Goal: Information Seeking & Learning: Learn about a topic

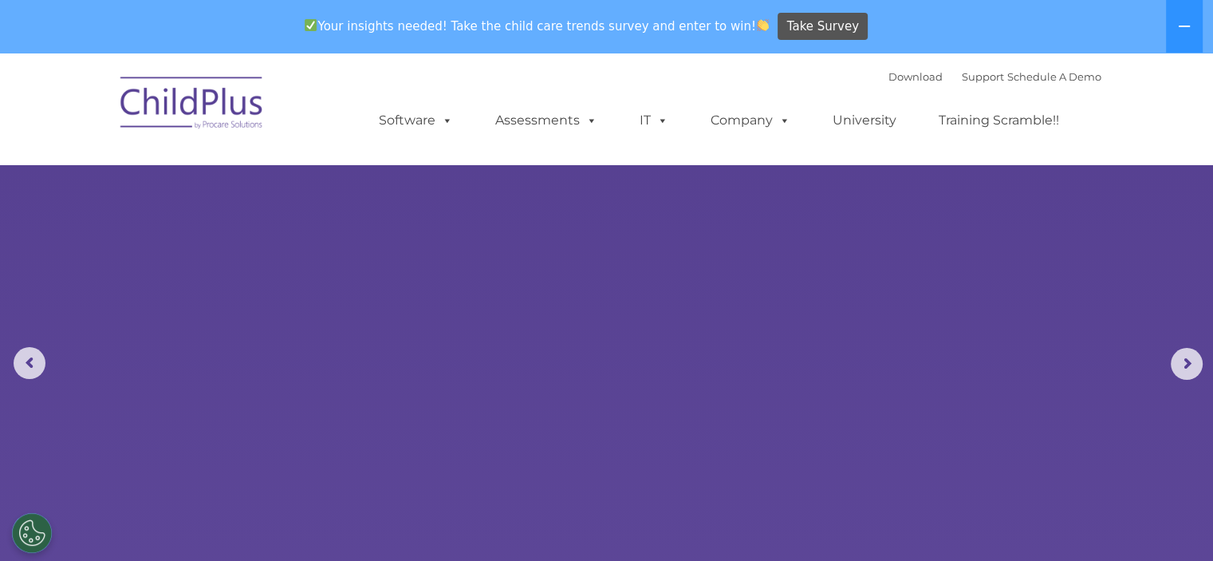
select select "MEDIUM"
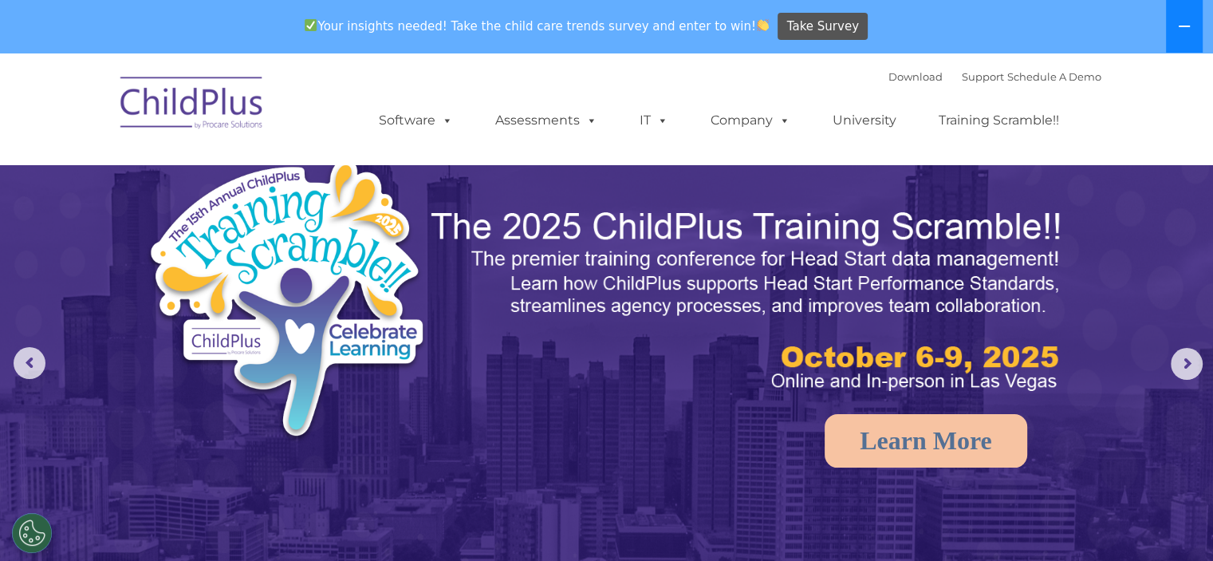
click at [1178, 18] on button at bounding box center [1184, 26] width 37 height 53
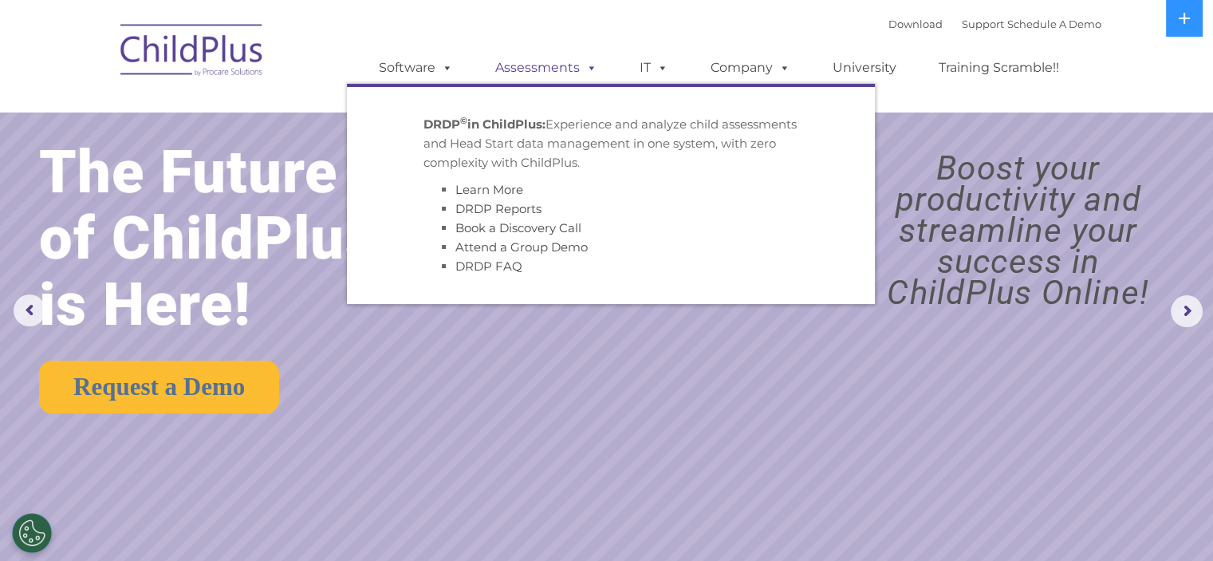
click at [575, 65] on link "Assessments" at bounding box center [546, 68] width 134 height 32
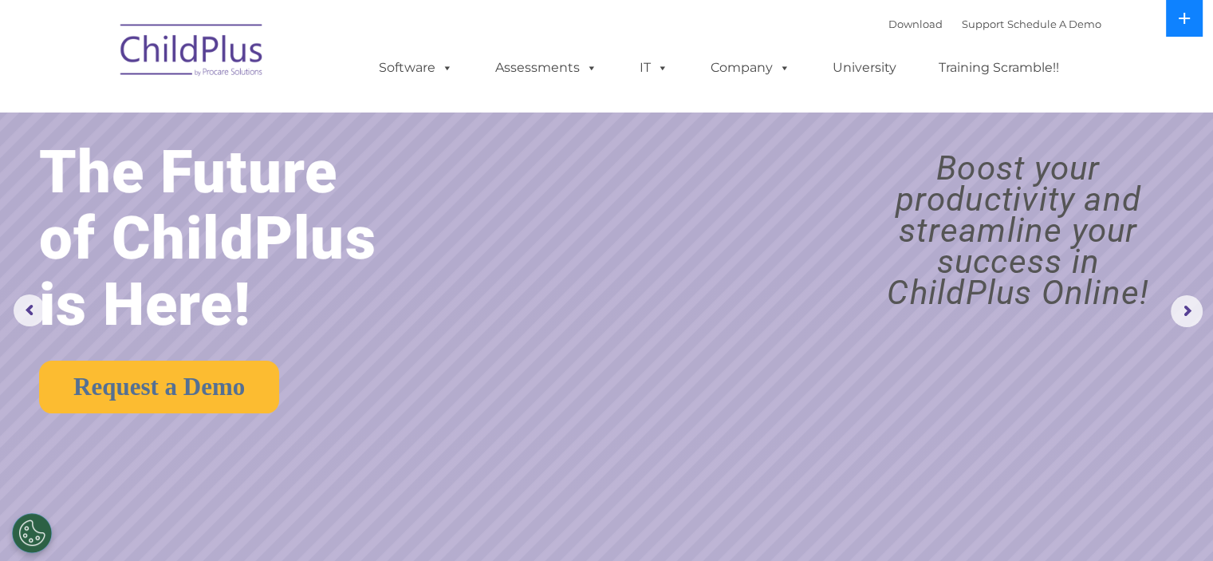
click at [1174, 22] on button at bounding box center [1184, 18] width 37 height 37
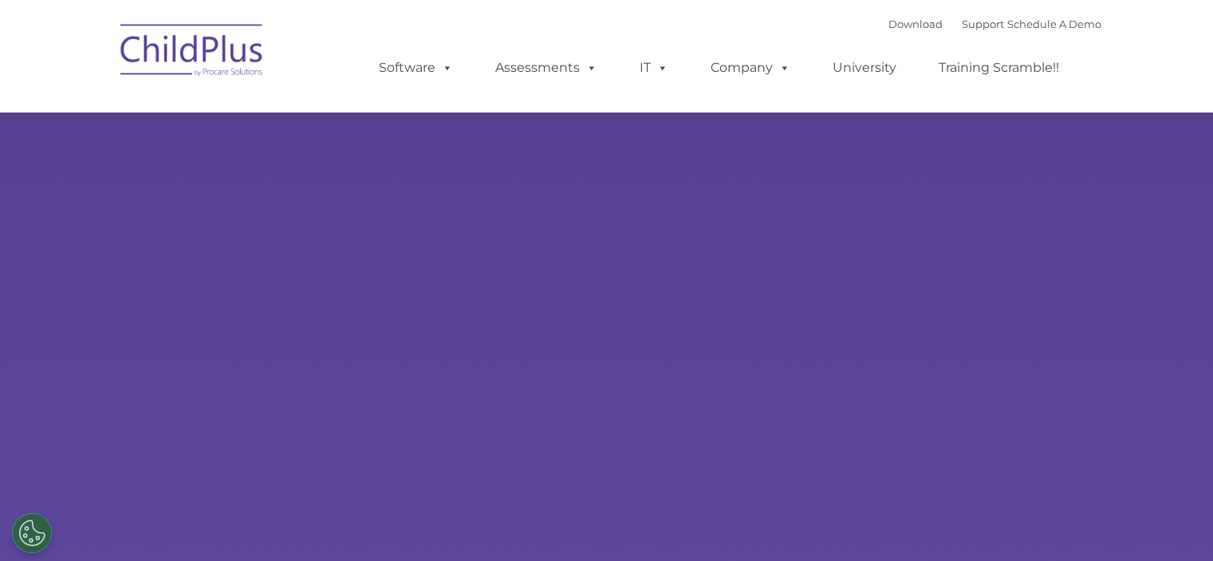
type input ""
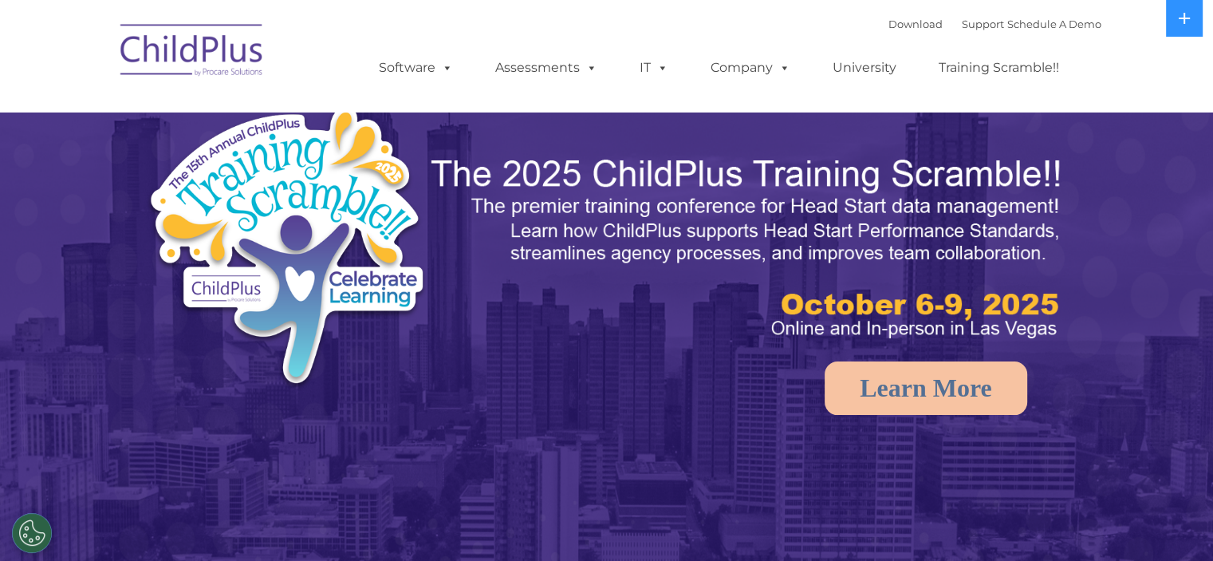
select select "MEDIUM"
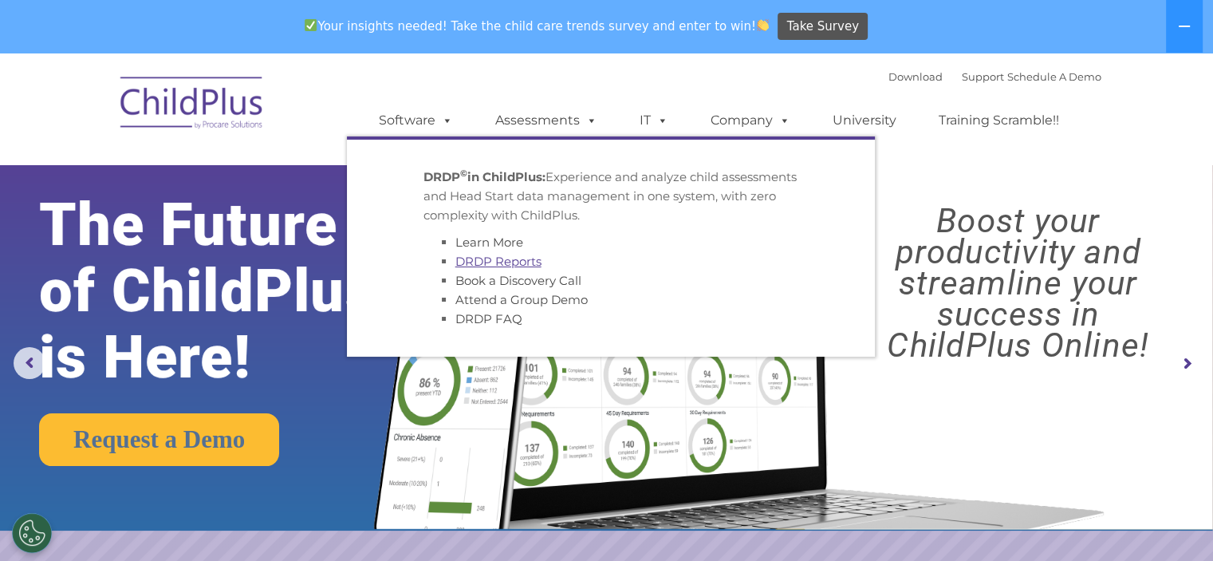
click at [511, 264] on link "DRDP Reports" at bounding box center [498, 261] width 86 height 15
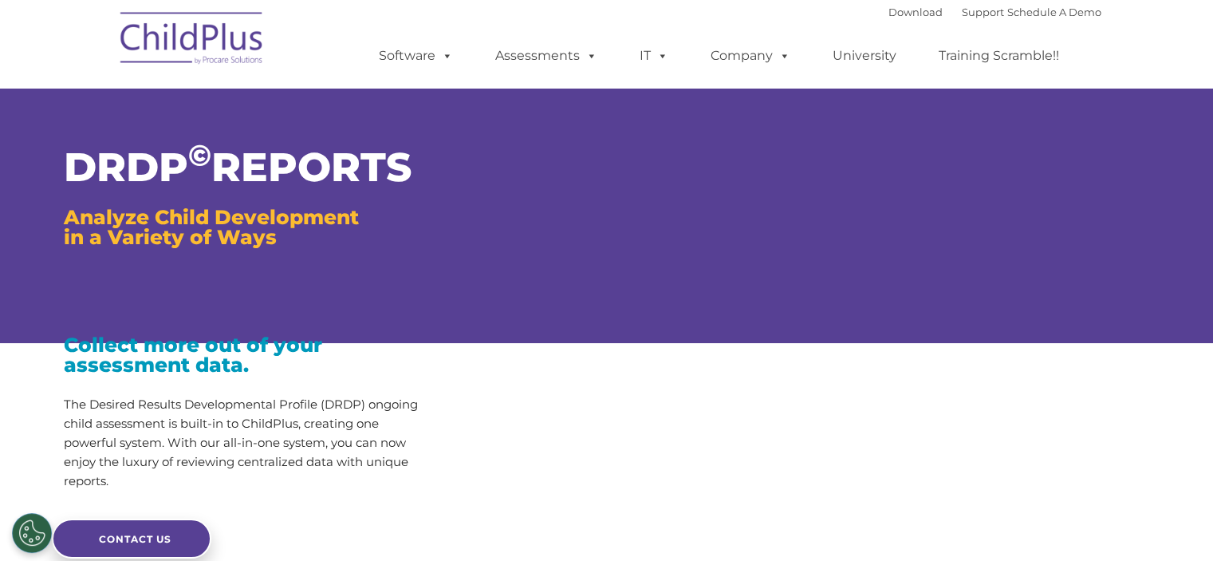
type input ""
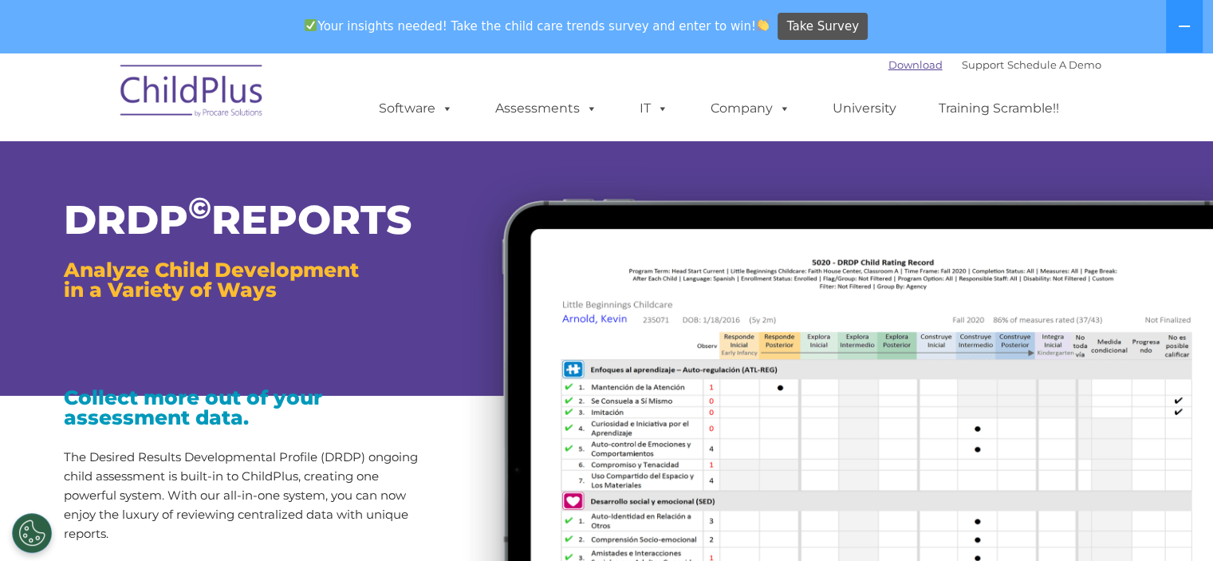
click at [888, 67] on link "Download" at bounding box center [915, 64] width 54 height 13
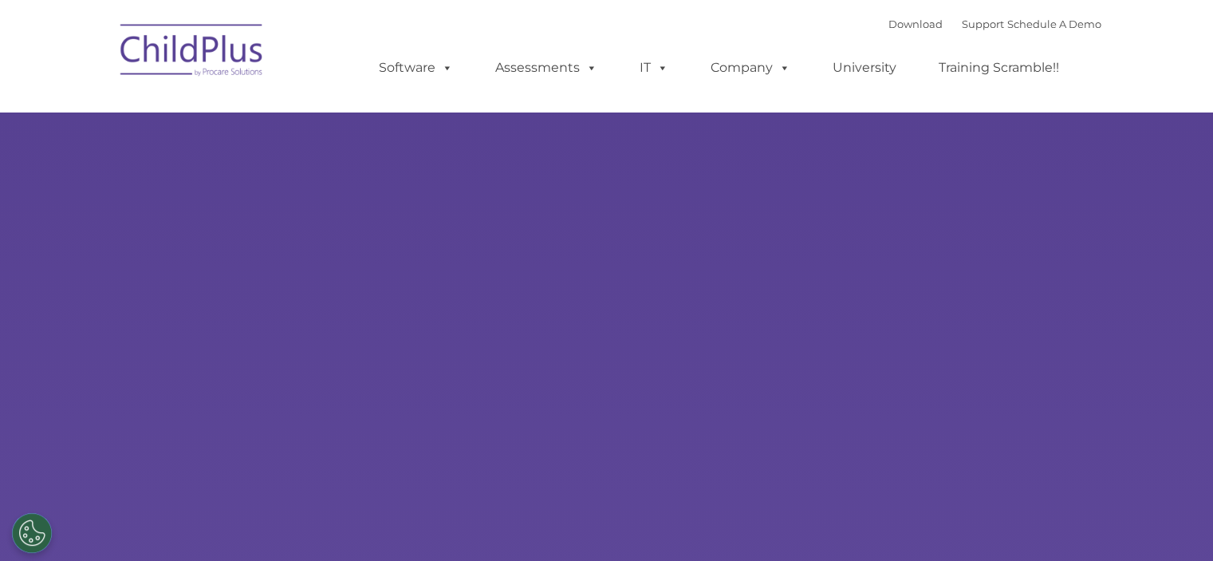
type input ""
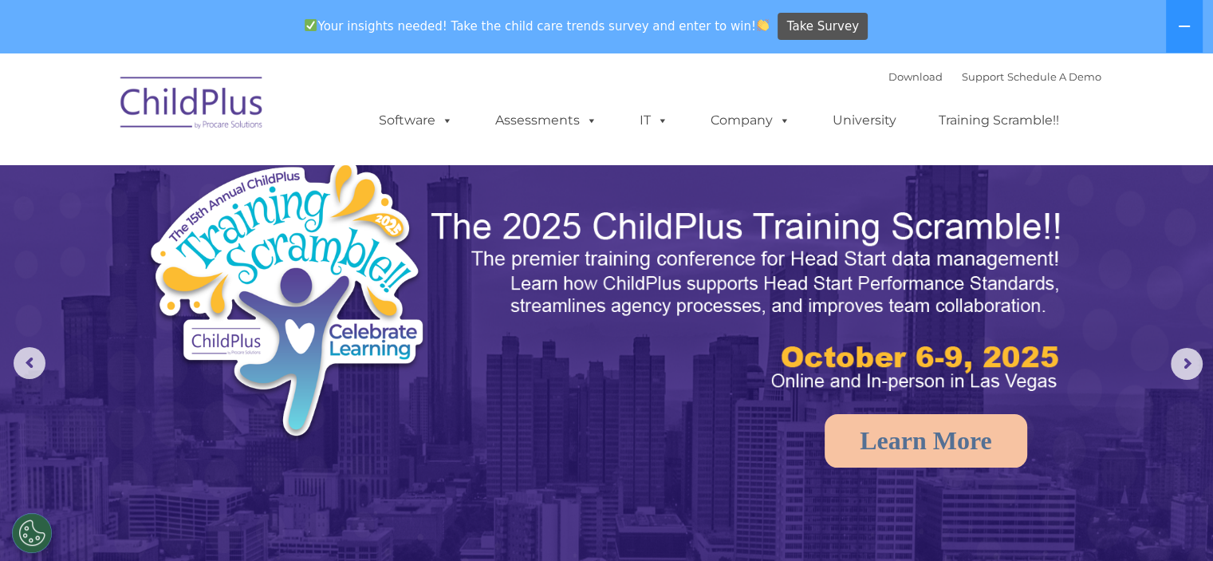
select select "MEDIUM"
click at [893, 70] on link "Download" at bounding box center [915, 76] width 54 height 13
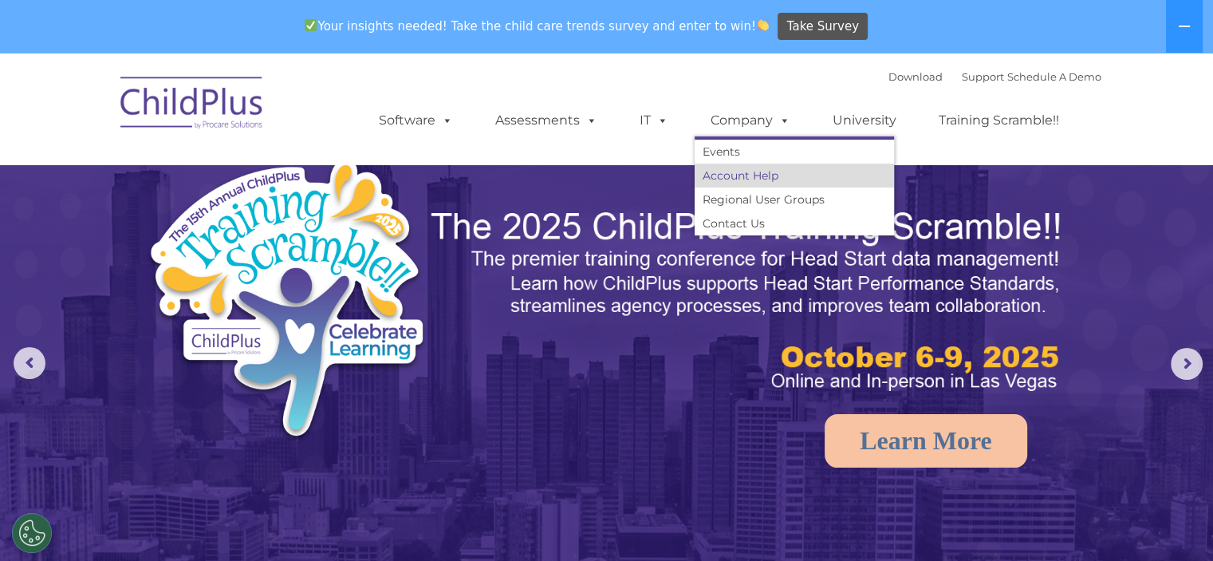
click at [766, 176] on link "Account Help" at bounding box center [793, 175] width 199 height 24
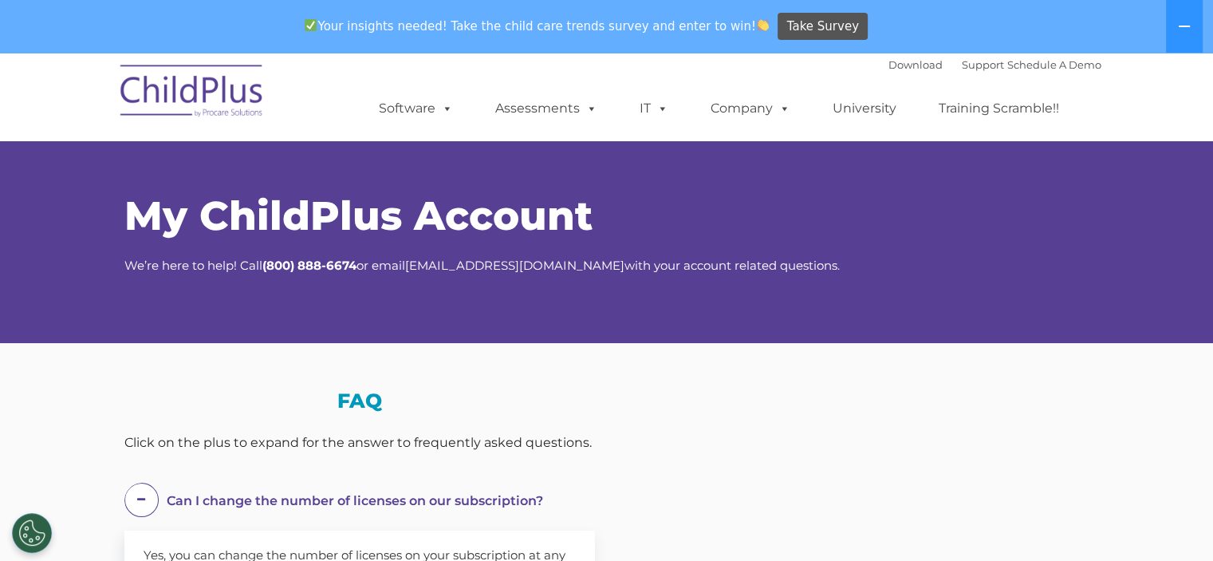
select select "MEDIUM"
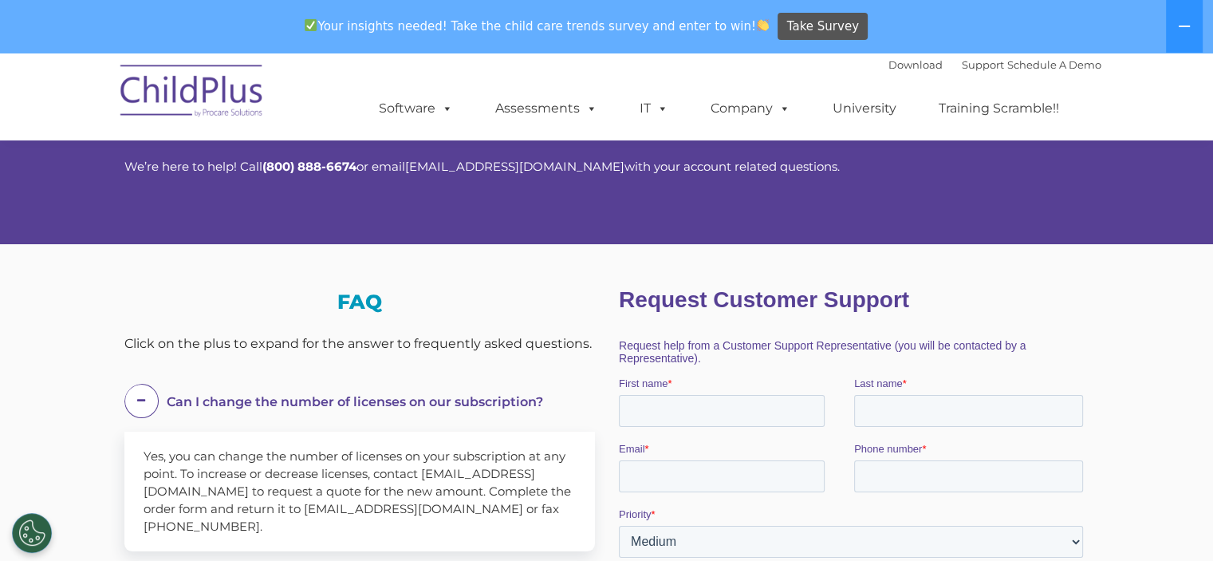
scroll to position [99, 0]
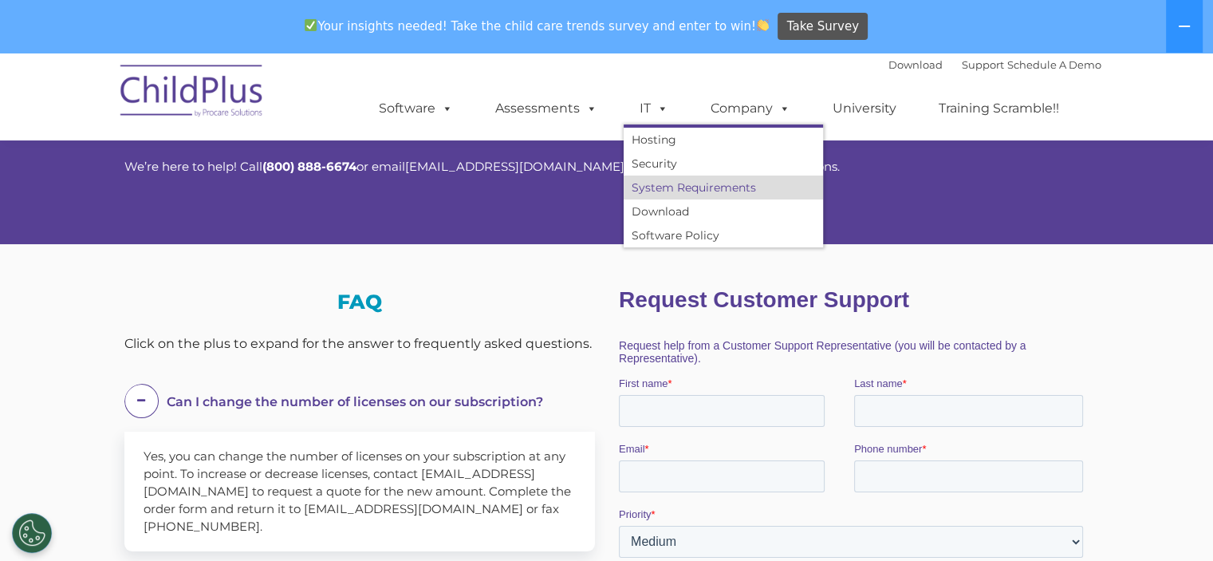
click at [668, 186] on link "System Requirements" at bounding box center [723, 187] width 199 height 24
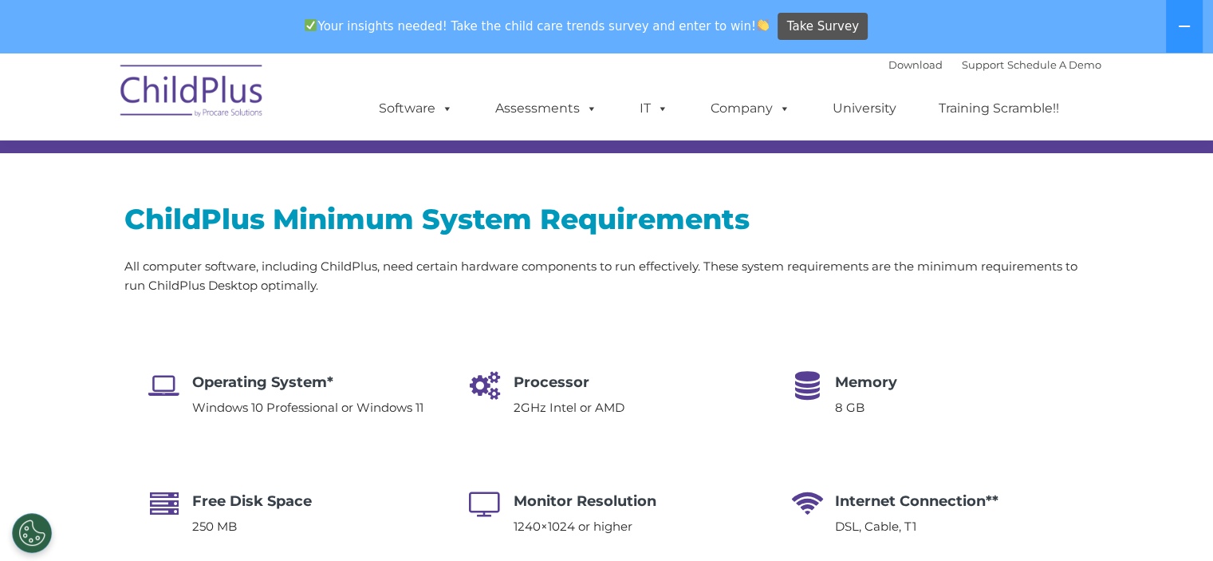
select select "MEDIUM"
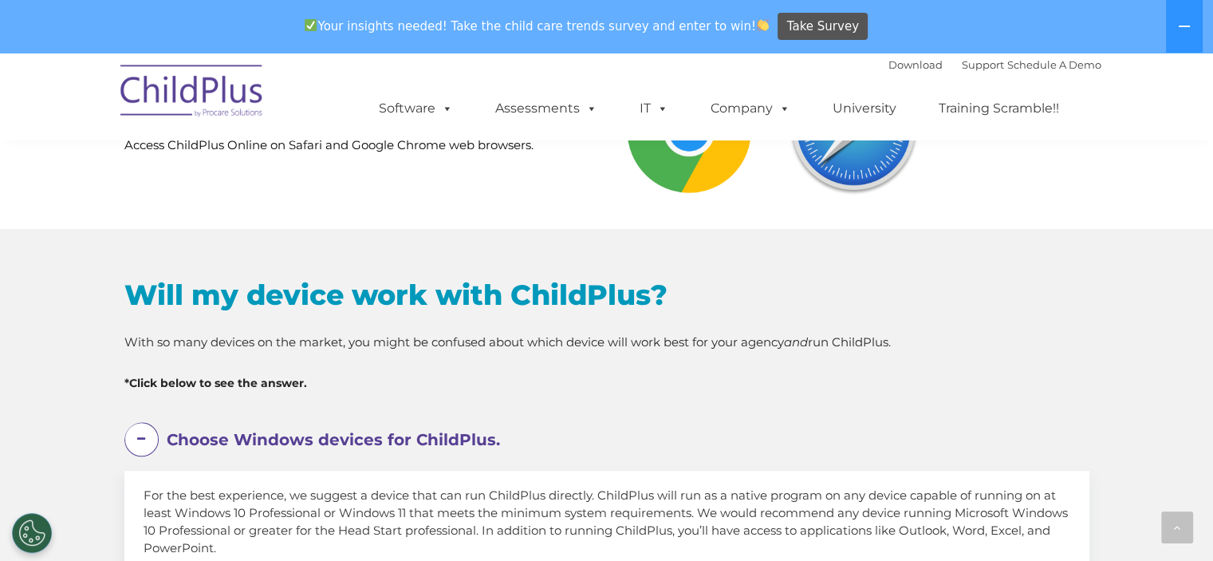
scroll to position [743, 0]
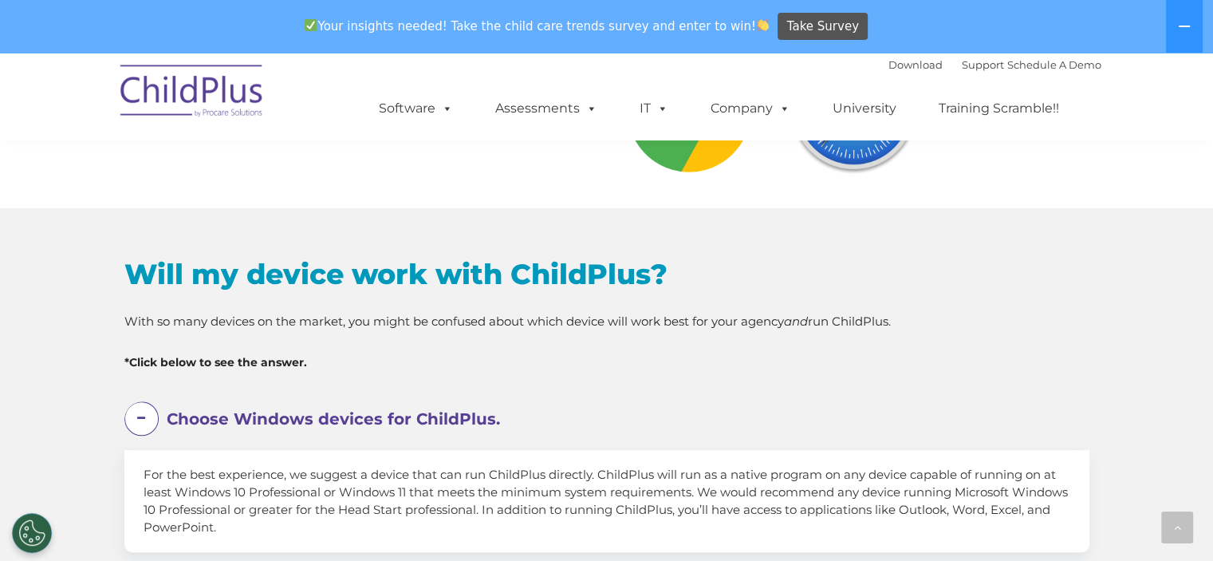
click at [677, 404] on em "Choose Windows devices for ChildPlus." at bounding box center [616, 419] width 899 height 37
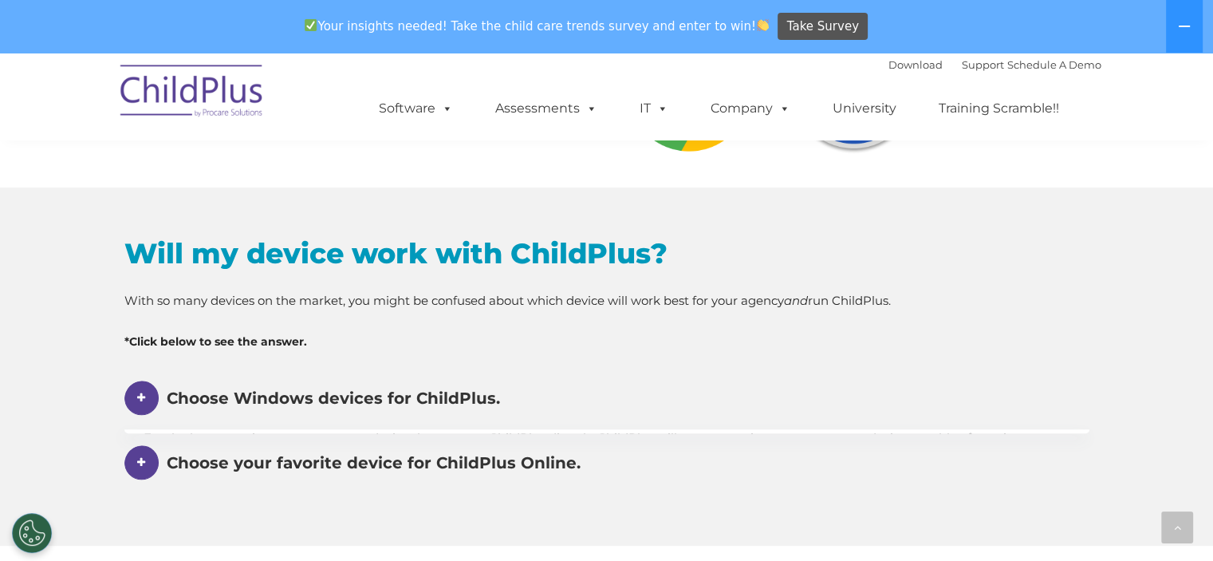
scroll to position [765, 0]
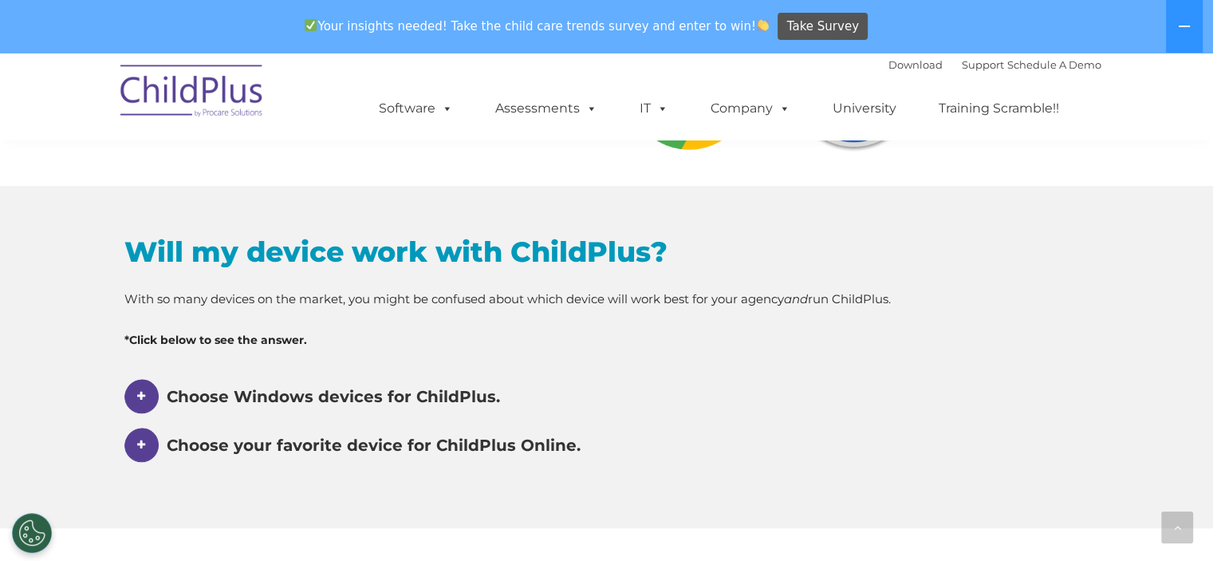
click at [407, 388] on span "Choose Windows devices for ChildPlus." at bounding box center [333, 396] width 333 height 19
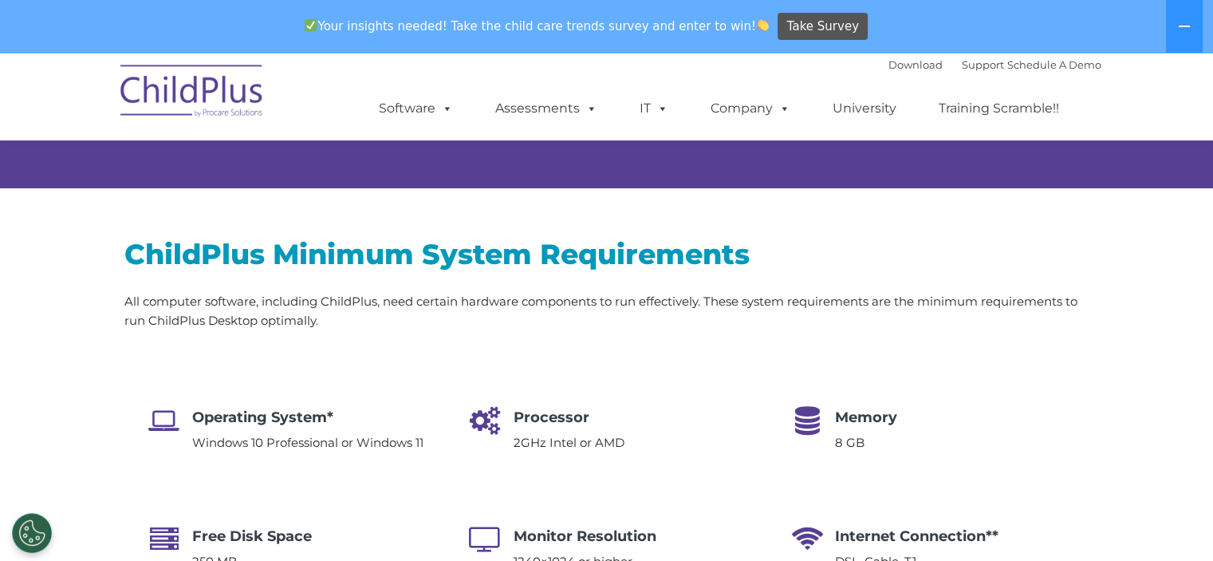
scroll to position [85, 0]
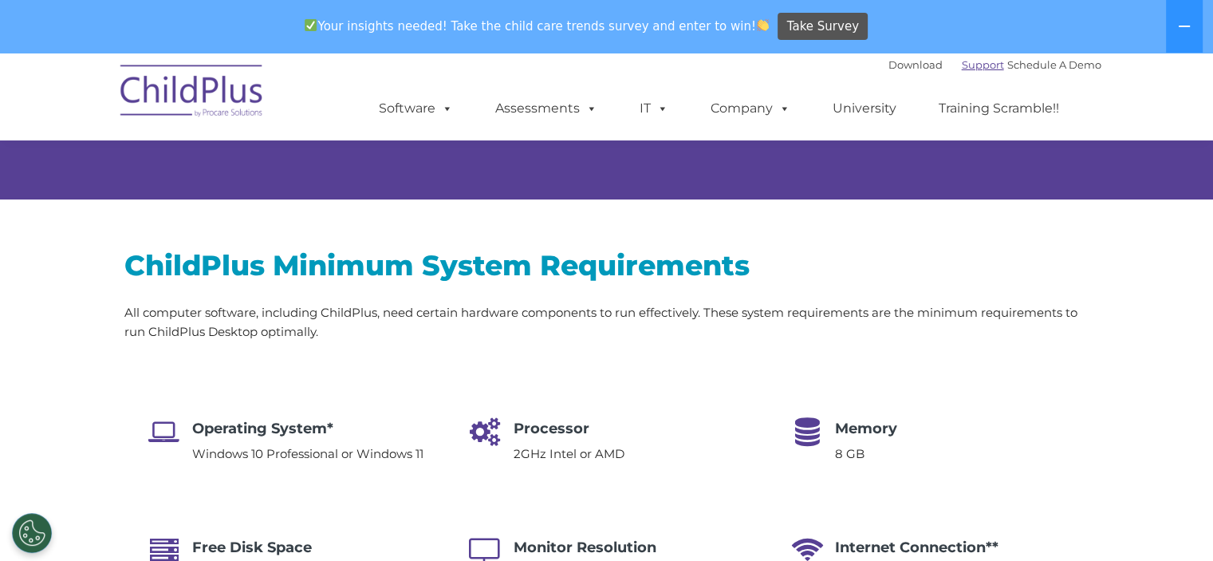
click at [964, 68] on link "Support" at bounding box center [983, 64] width 42 height 13
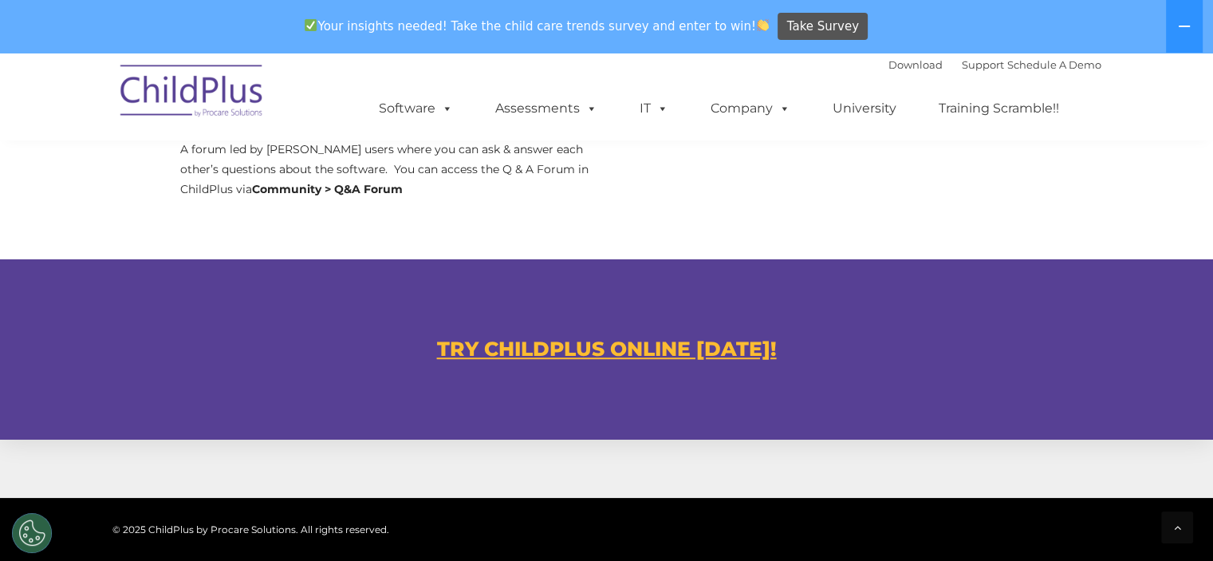
scroll to position [848, 0]
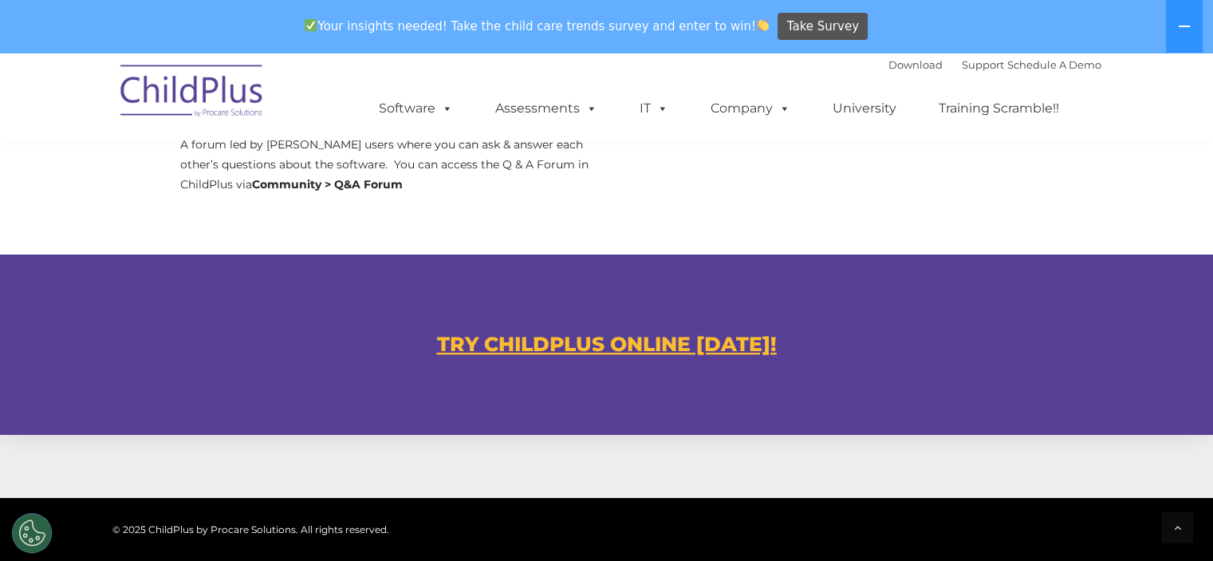
click at [699, 337] on u "TRY CHILDPLUS ONLINE TODAY!" at bounding box center [607, 344] width 340 height 24
